Goal: Transaction & Acquisition: Obtain resource

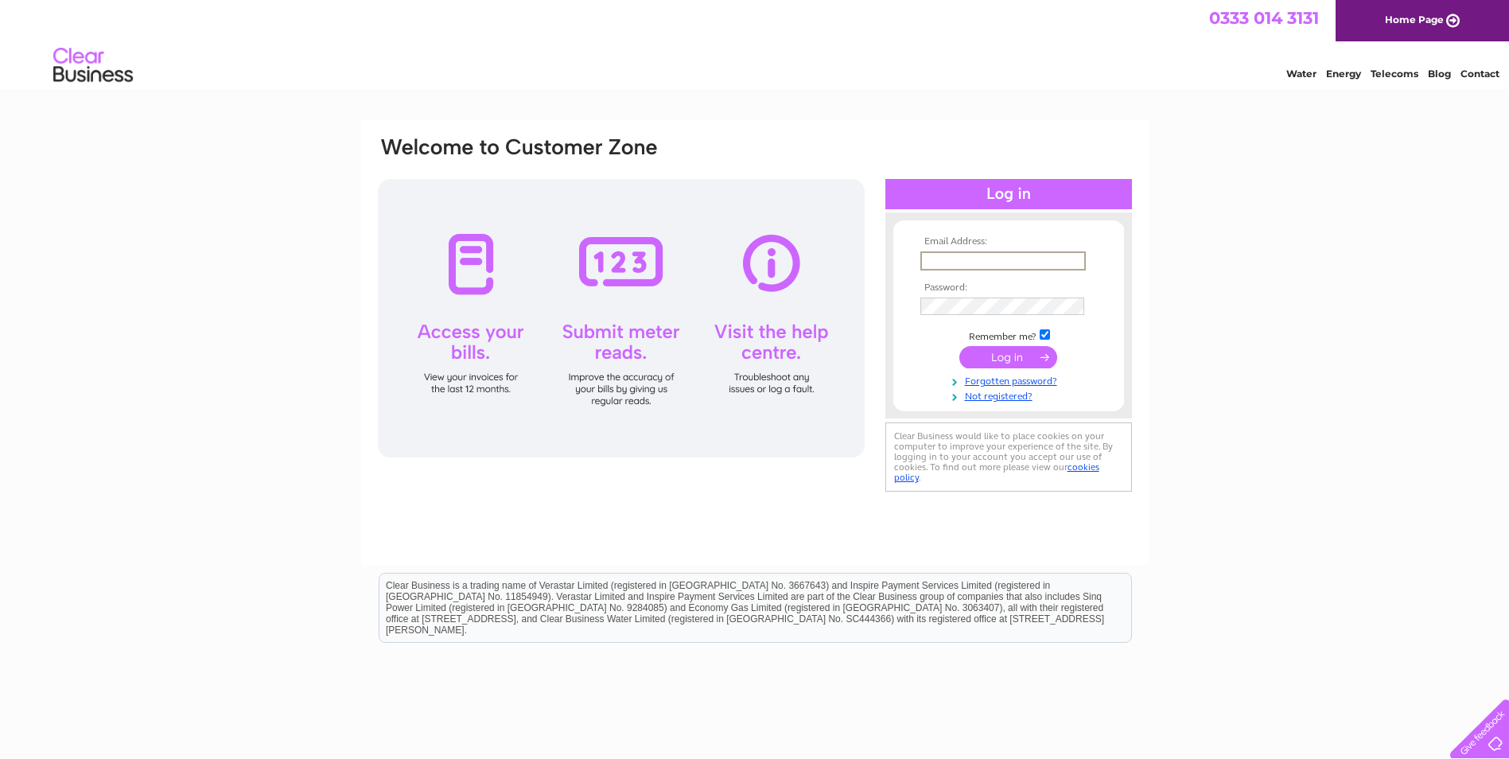
click at [943, 255] on input "text" at bounding box center [1003, 260] width 165 height 19
paste input "lyndsay.duff@nhs.scot"
type input "lyndsay.duff@nhs.scot"
click at [882, 248] on div "Email Address: lyndsay.duff@nhs.scot Password:" at bounding box center [754, 315] width 757 height 360
click at [1001, 350] on input "submit" at bounding box center [1008, 355] width 98 height 22
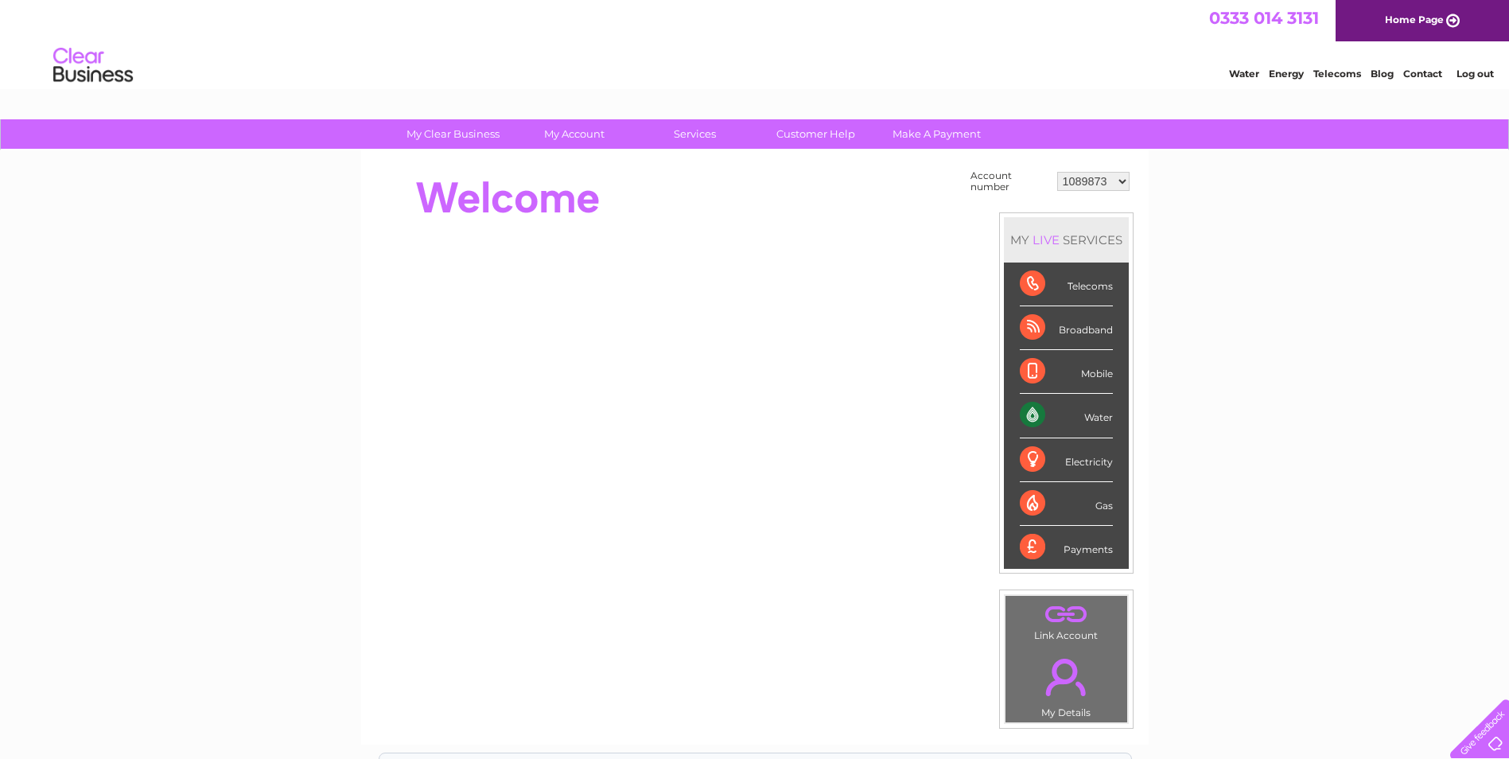
click at [1096, 185] on select "1089873 1089874 1089876 1089877 1089878 1138542 1144636 30274067" at bounding box center [1093, 181] width 72 height 19
select select "30274067"
click at [1057, 172] on select "1089873 1089874 1089876 1089877 1089878 1138542 1144636 30274067" at bounding box center [1093, 181] width 72 height 19
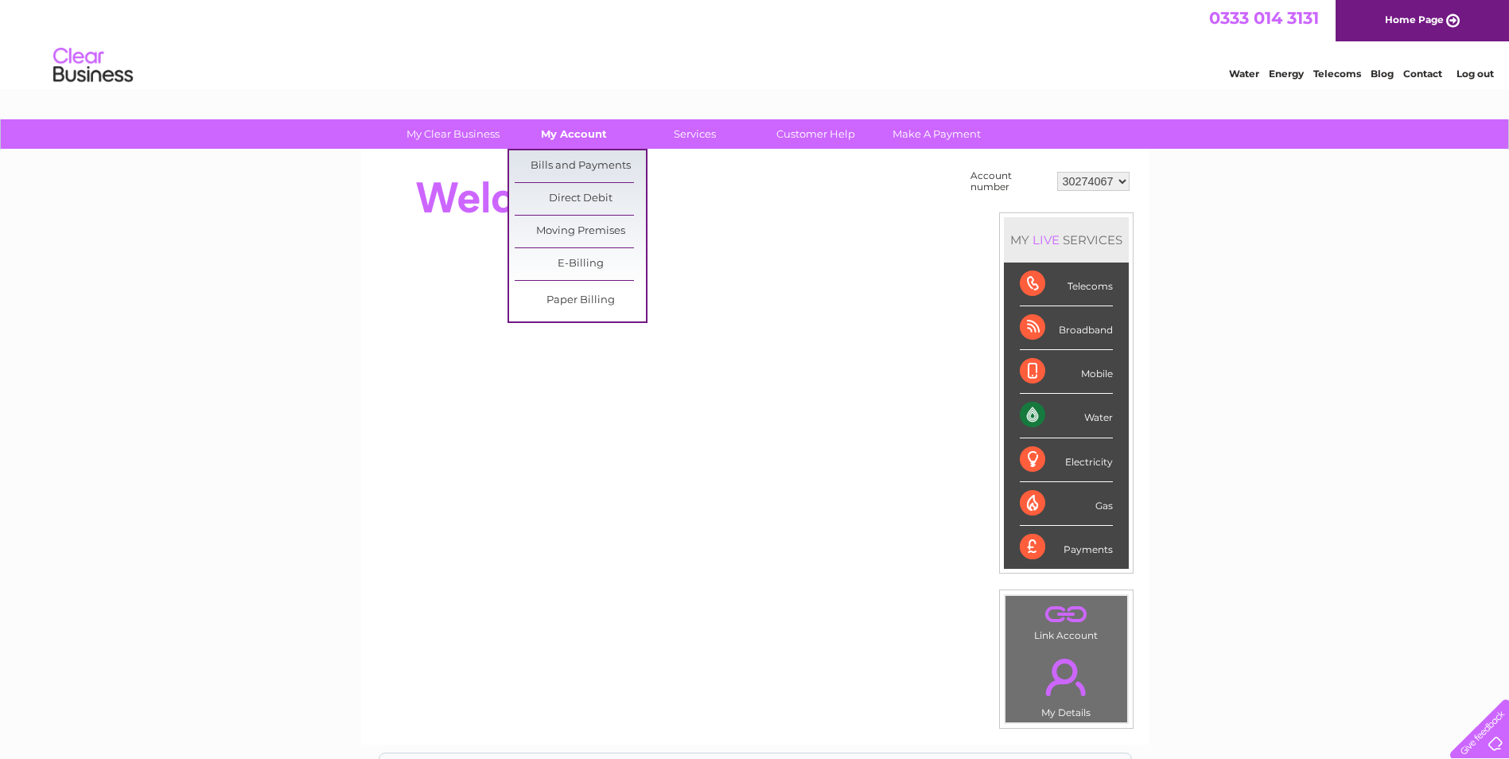
click at [586, 132] on link "My Account" at bounding box center [573, 133] width 131 height 29
click at [578, 162] on link "Bills and Payments" at bounding box center [580, 166] width 131 height 32
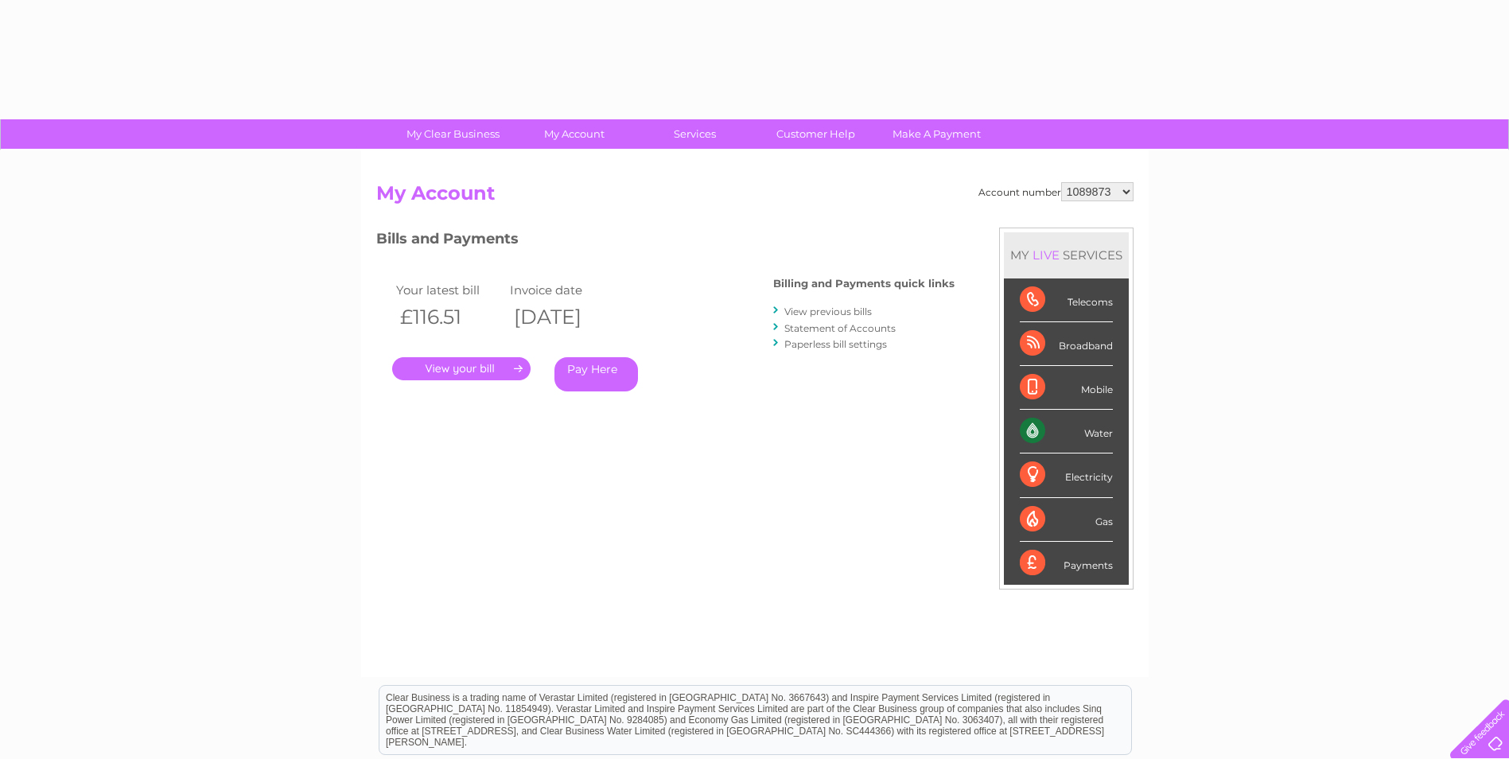
click at [1112, 195] on select "1089873 1089874 1089876 1089877 1089878 1138542 1144636 30274067" at bounding box center [1097, 191] width 72 height 19
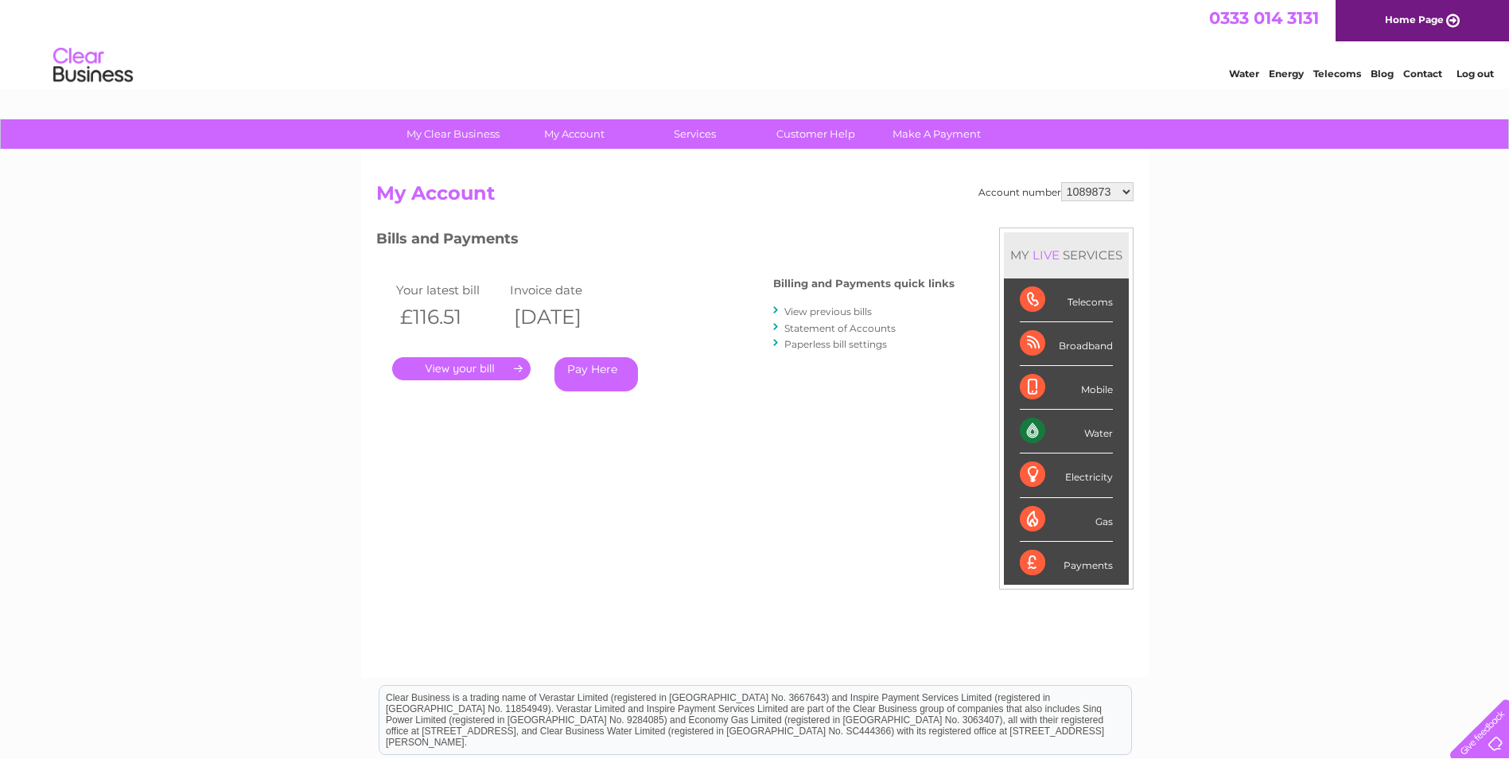
select select "30274067"
click at [1061, 182] on select "1089873 1089874 1089876 1089877 1089878 1138542 1144636 30274067" at bounding box center [1097, 191] width 72 height 19
click at [847, 308] on link "View previous bills" at bounding box center [828, 312] width 88 height 12
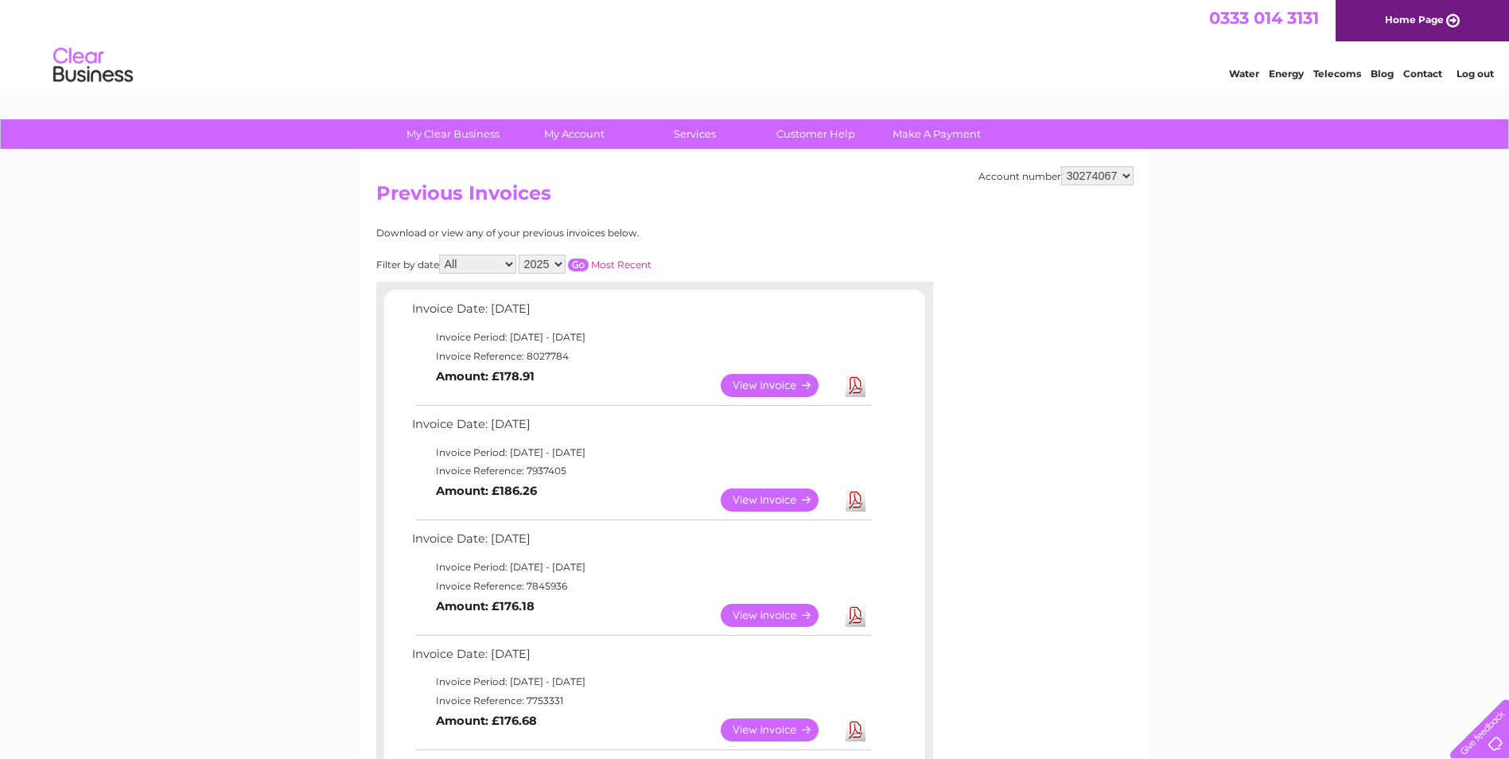
click at [862, 506] on link "Download" at bounding box center [856, 499] width 20 height 23
click at [858, 386] on link "Download" at bounding box center [856, 385] width 20 height 23
